Goal: Transaction & Acquisition: Purchase product/service

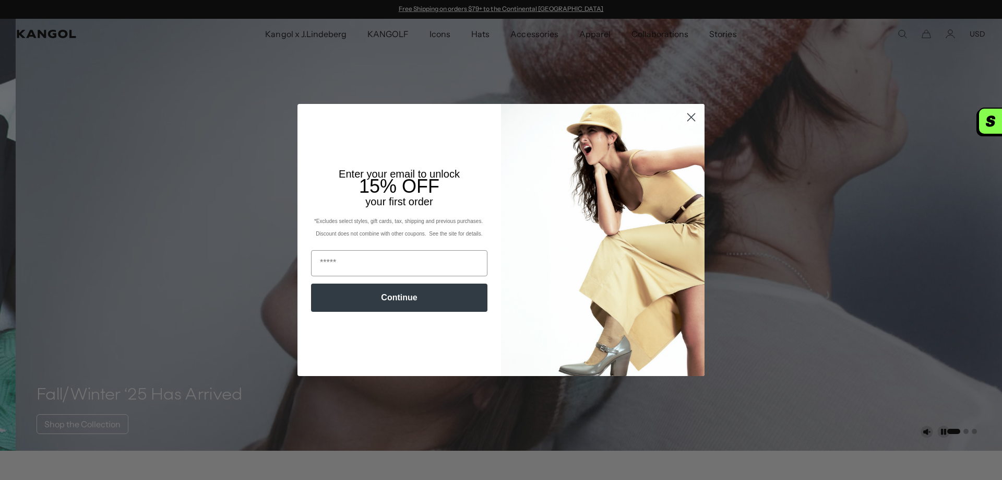
click at [688, 113] on circle "Close dialog" at bounding box center [691, 117] width 17 height 17
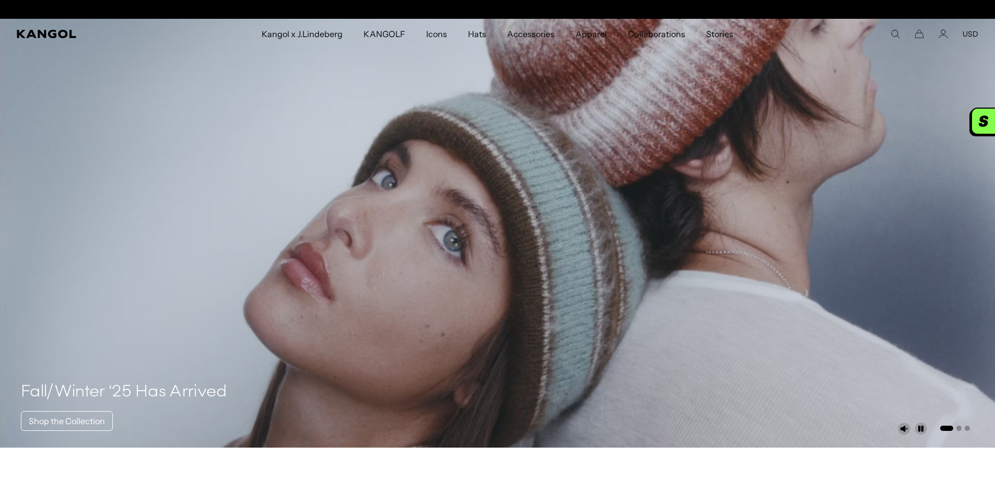
scroll to position [0, 215]
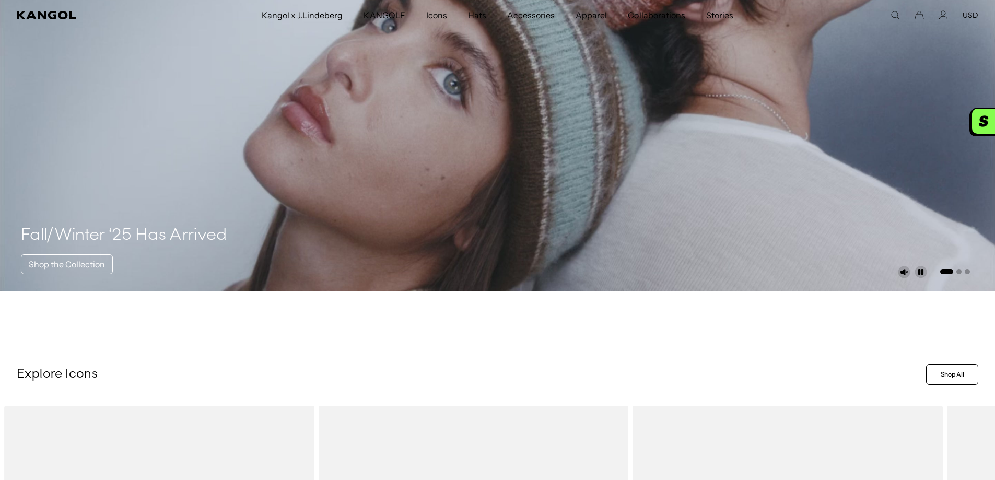
scroll to position [0, 0]
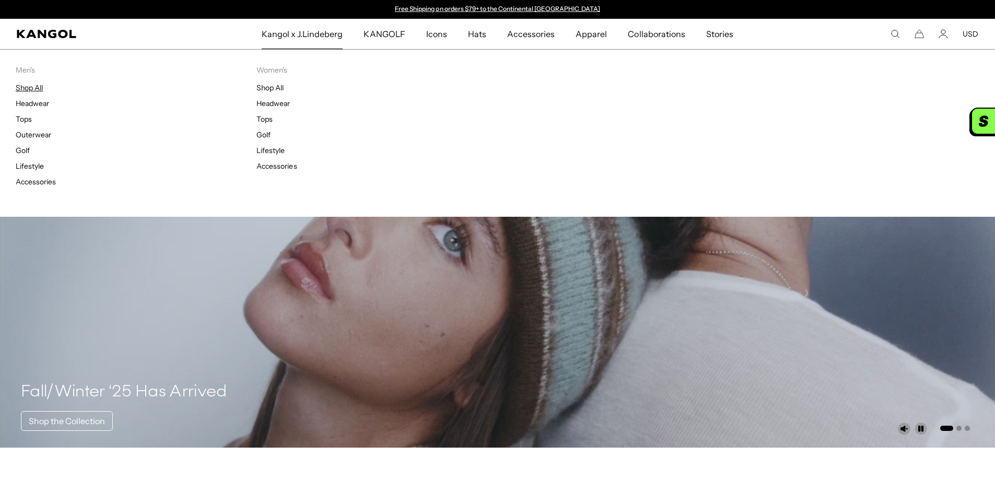
click at [26, 87] on link "Shop All" at bounding box center [29, 87] width 27 height 9
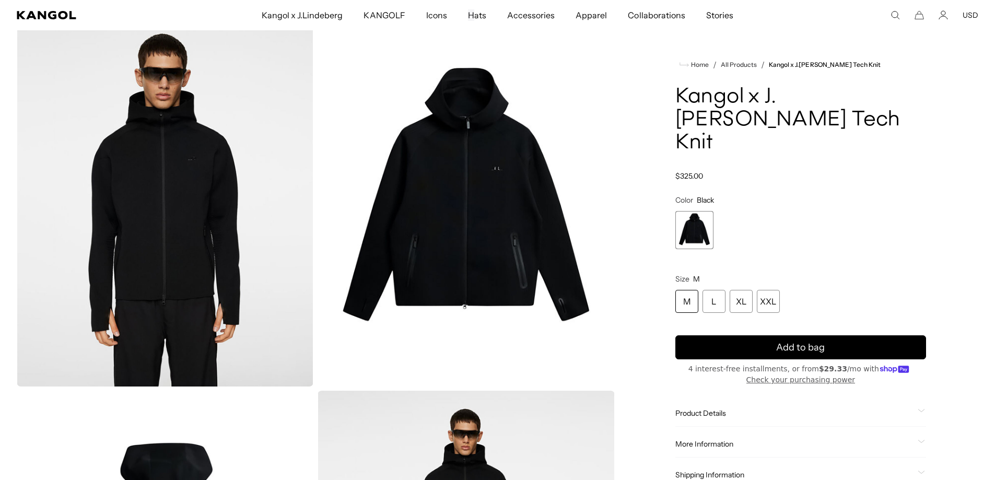
scroll to position [0, 215]
click at [153, 25] on comp-header "Kangol x J.Lindeberg Kangol x J.Lindeberg Men's Shop All Headwear Tops Outerwea…" at bounding box center [497, 15] width 995 height 30
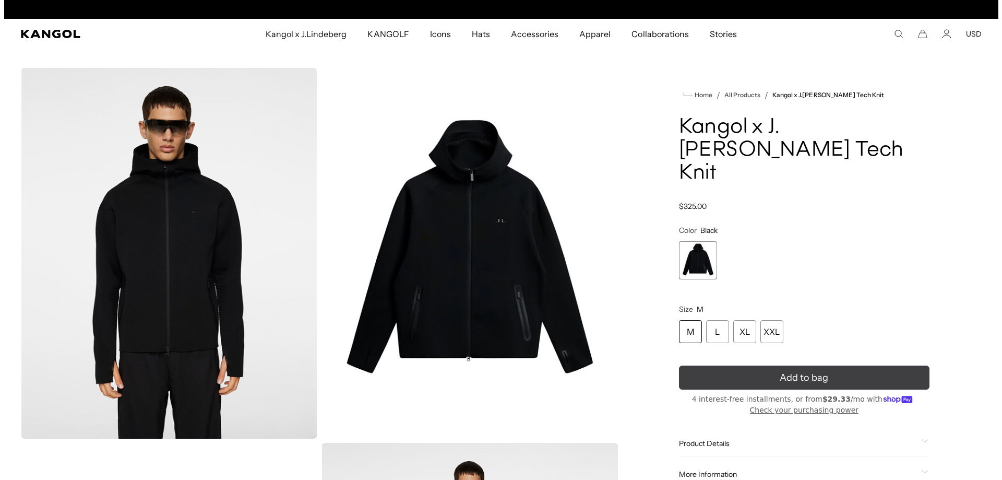
scroll to position [0, 0]
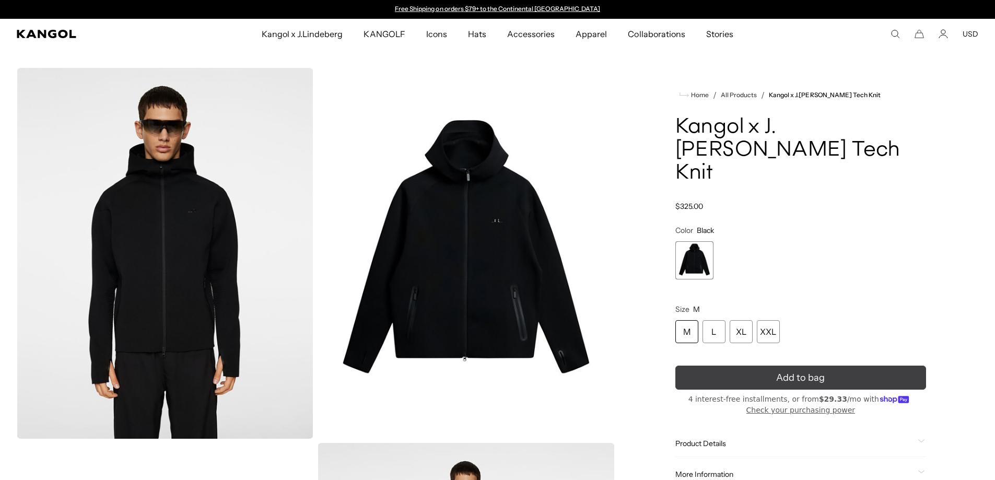
click at [812, 371] on span "Add to bag" at bounding box center [800, 378] width 49 height 14
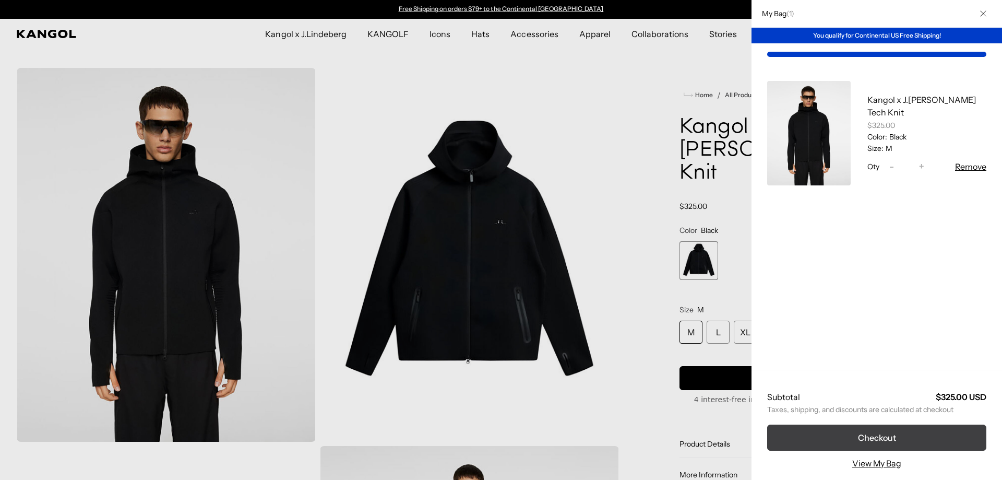
click at [904, 437] on button "Checkout" at bounding box center [876, 437] width 219 height 26
